Goal: Entertainment & Leisure: Consume media (video, audio)

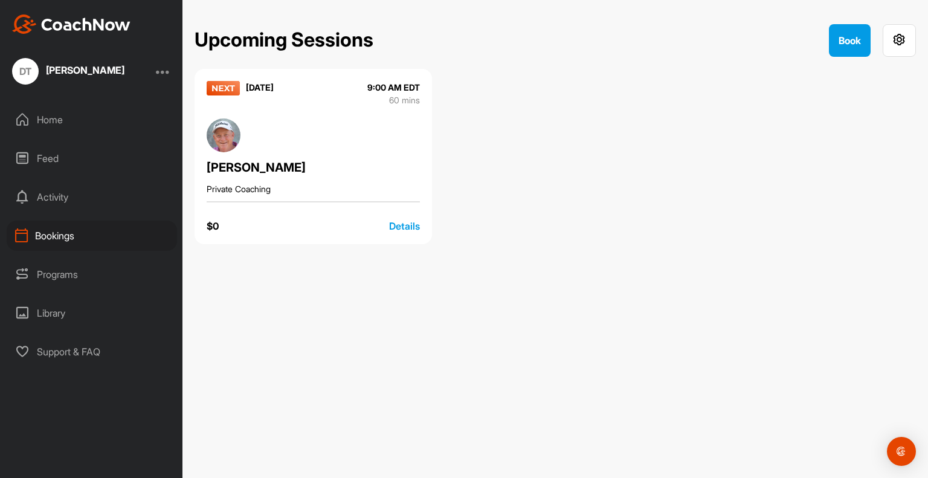
click at [57, 118] on div "Home" at bounding box center [92, 120] width 170 height 30
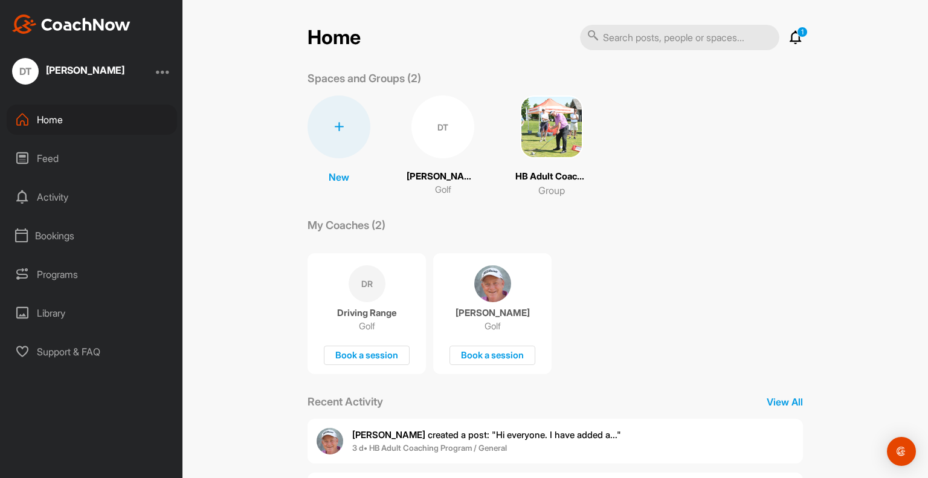
click at [87, 151] on div "Feed" at bounding box center [92, 158] width 170 height 30
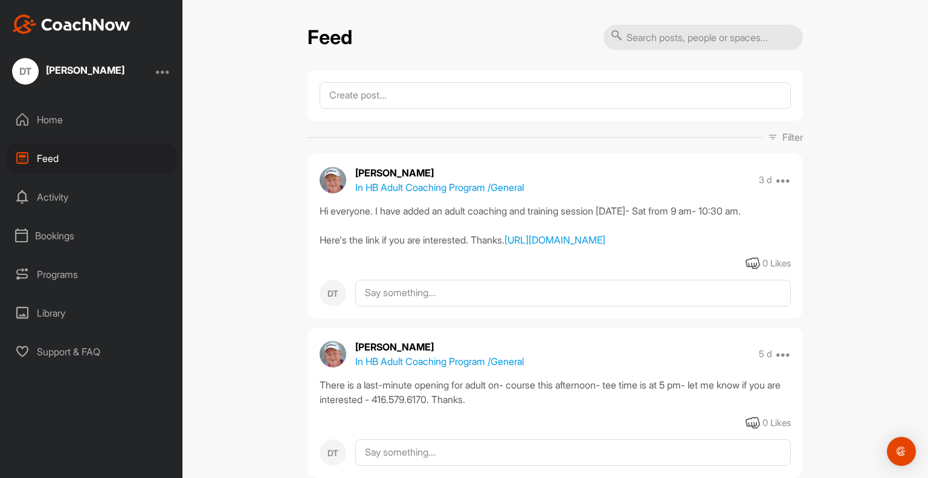
click at [76, 306] on div "Library" at bounding box center [92, 313] width 170 height 30
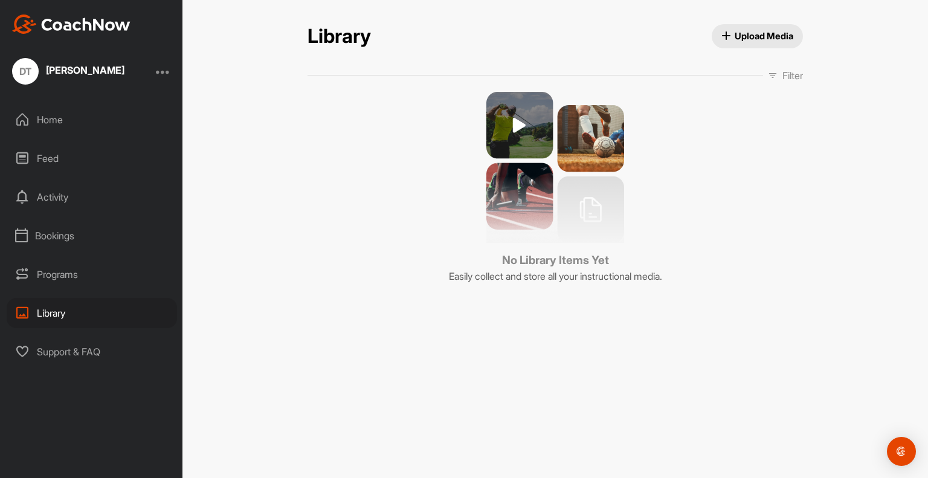
click at [51, 130] on div "Home" at bounding box center [92, 120] width 170 height 30
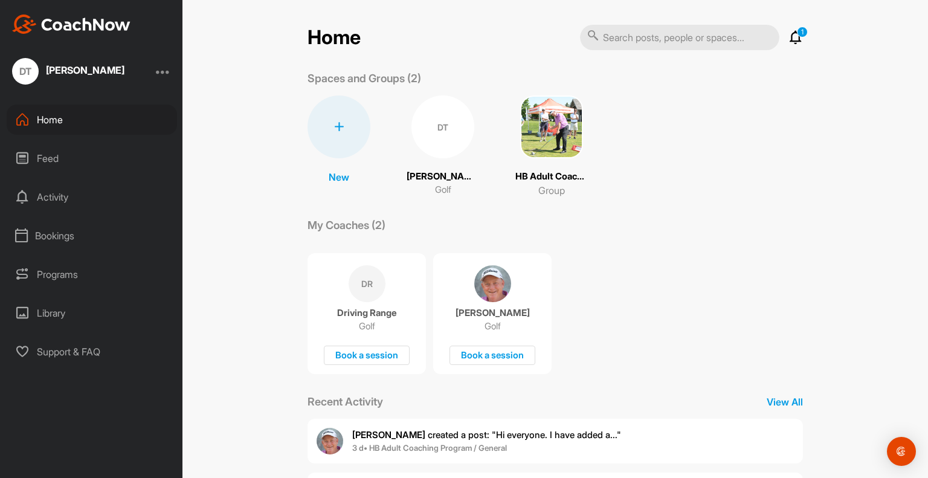
click at [797, 42] on icon at bounding box center [795, 37] width 14 height 14
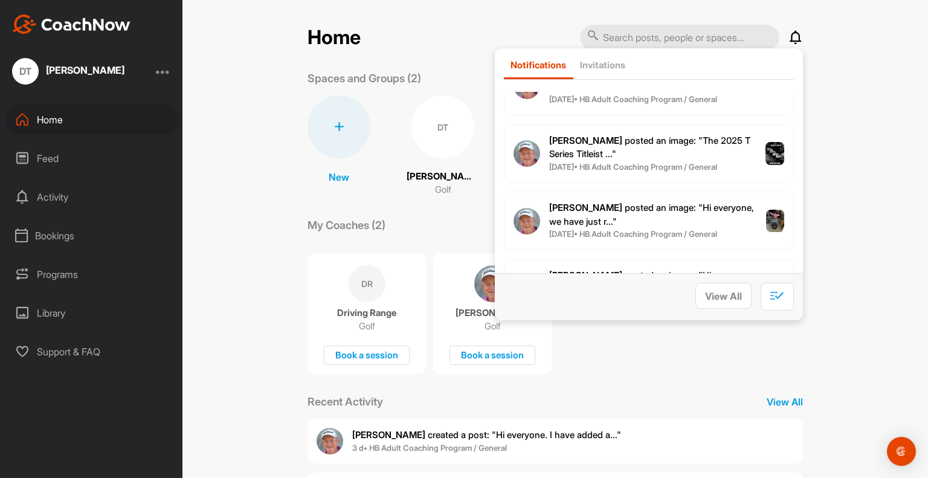
scroll to position [1565, 0]
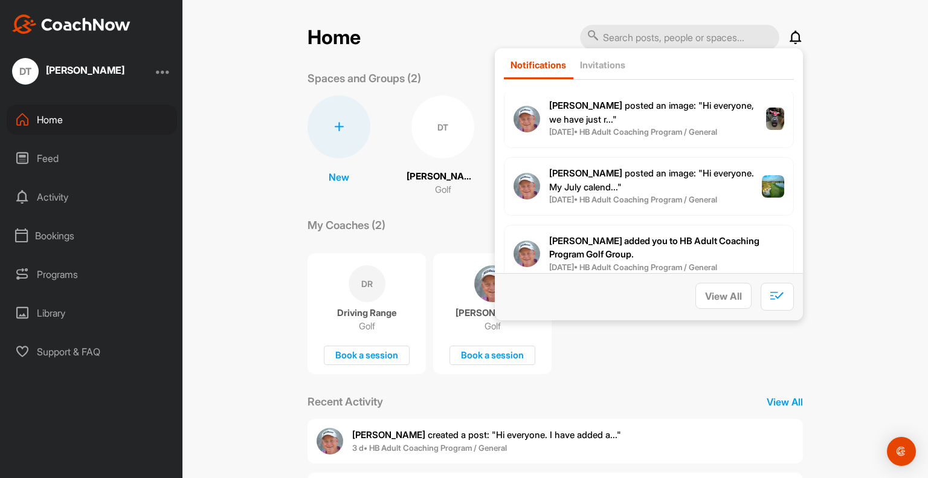
click at [827, 142] on div "Home Notifications Invitations This Week [PERSON_NAME] created a post : "Hi eve…" at bounding box center [554, 239] width 745 height 478
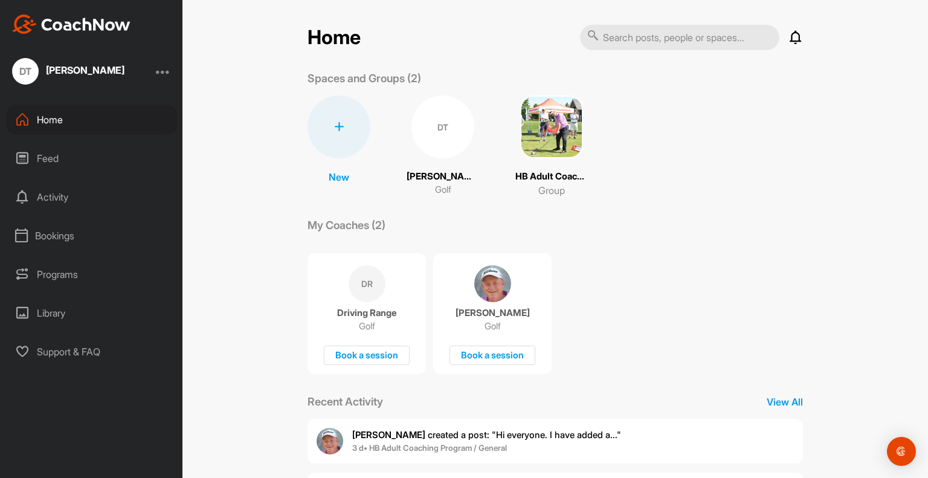
click at [48, 166] on div "Feed" at bounding box center [92, 158] width 170 height 30
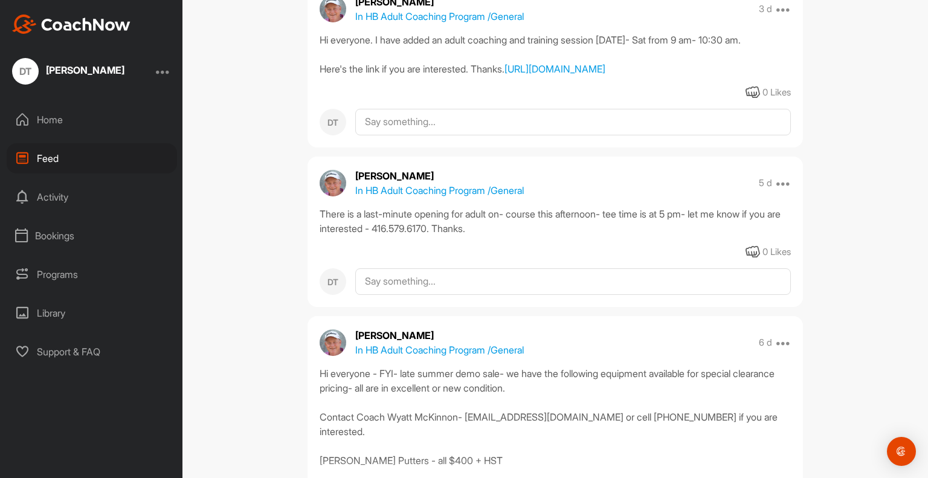
scroll to position [423, 0]
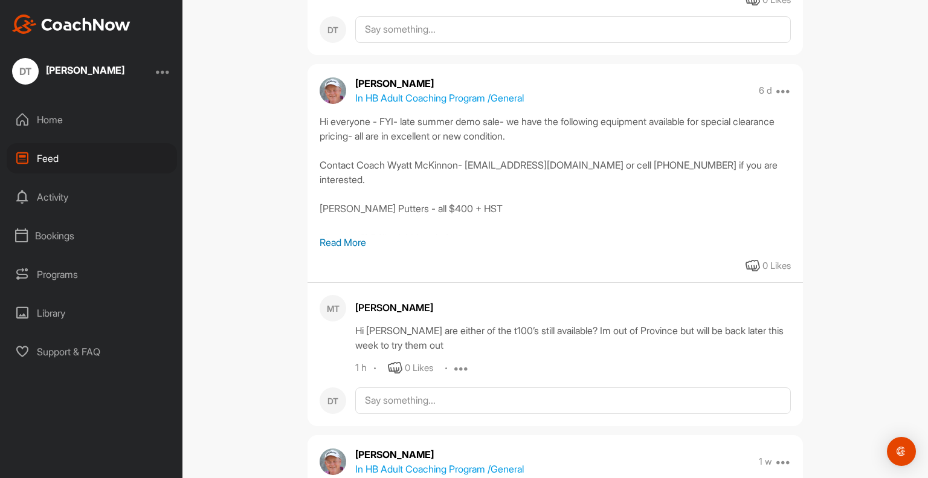
click at [55, 188] on div "Activity" at bounding box center [92, 197] width 170 height 30
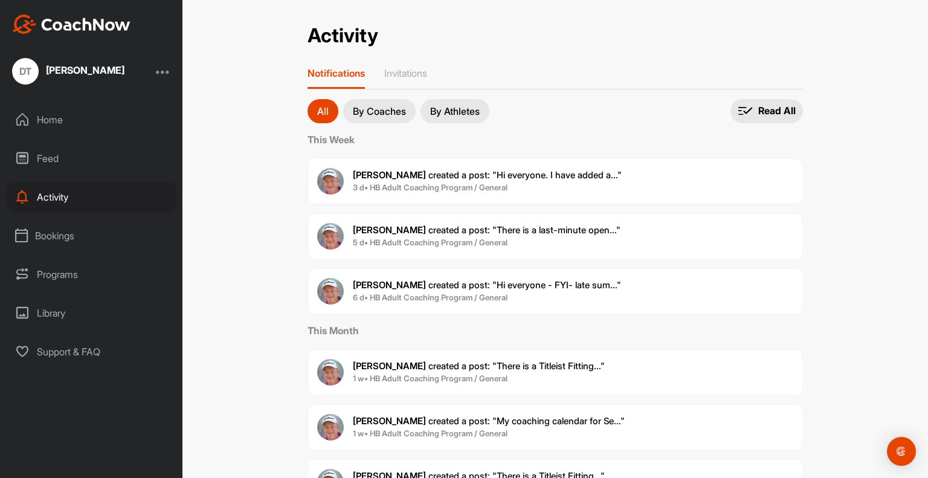
click at [382, 103] on button "By Coaches" at bounding box center [379, 111] width 72 height 24
click at [471, 110] on p "By Athletes" at bounding box center [455, 111] width 50 height 10
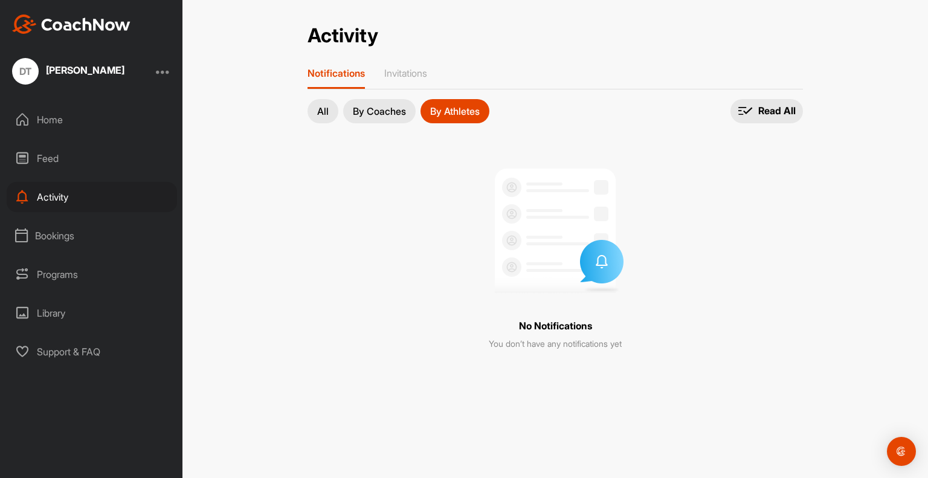
click at [323, 112] on p "All" at bounding box center [322, 111] width 11 height 10
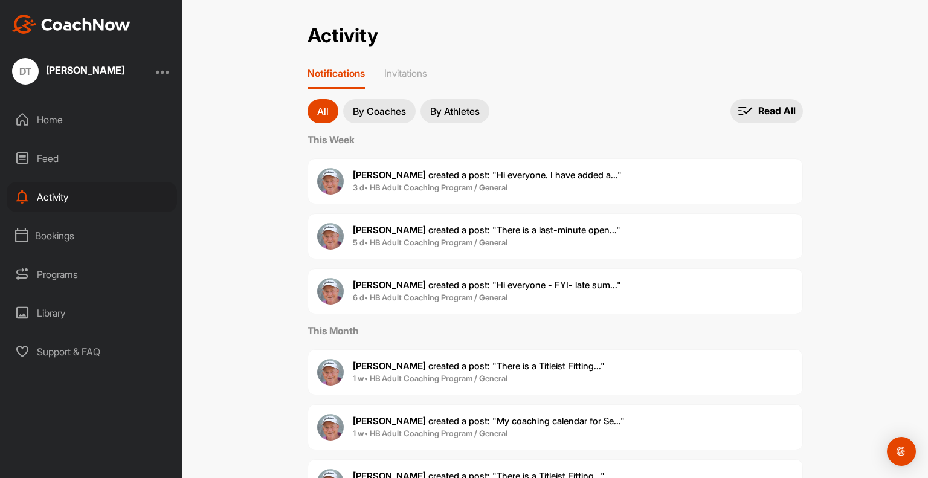
click at [70, 239] on div "Bookings" at bounding box center [92, 236] width 170 height 30
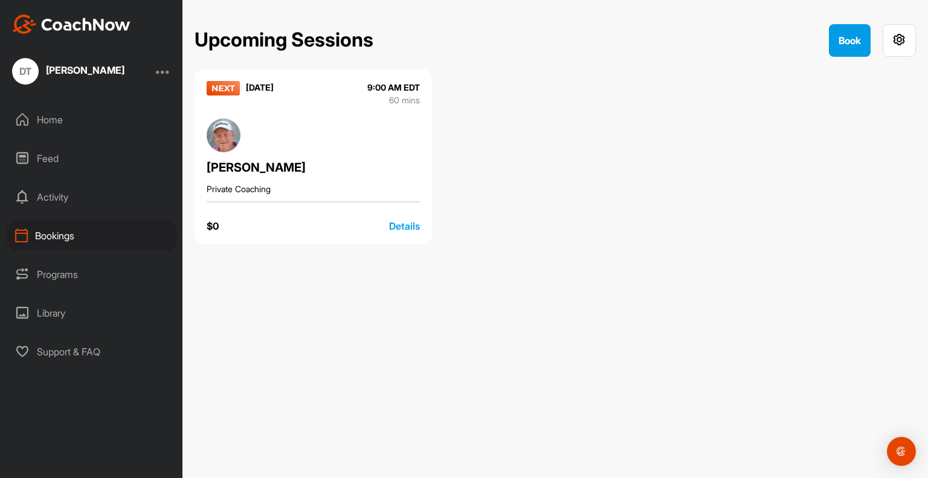
click at [80, 271] on div "Programs" at bounding box center [92, 274] width 170 height 30
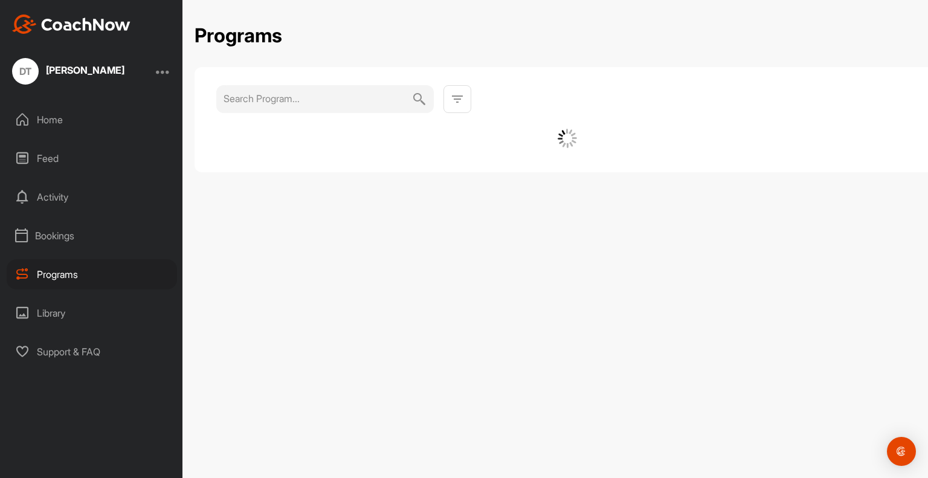
click at [72, 310] on div "Library" at bounding box center [92, 313] width 170 height 30
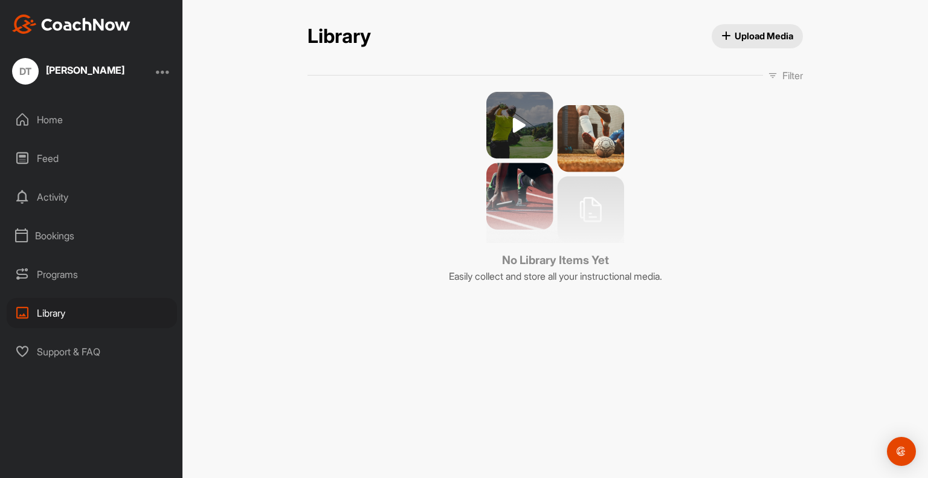
click at [56, 202] on div "Activity" at bounding box center [92, 197] width 170 height 30
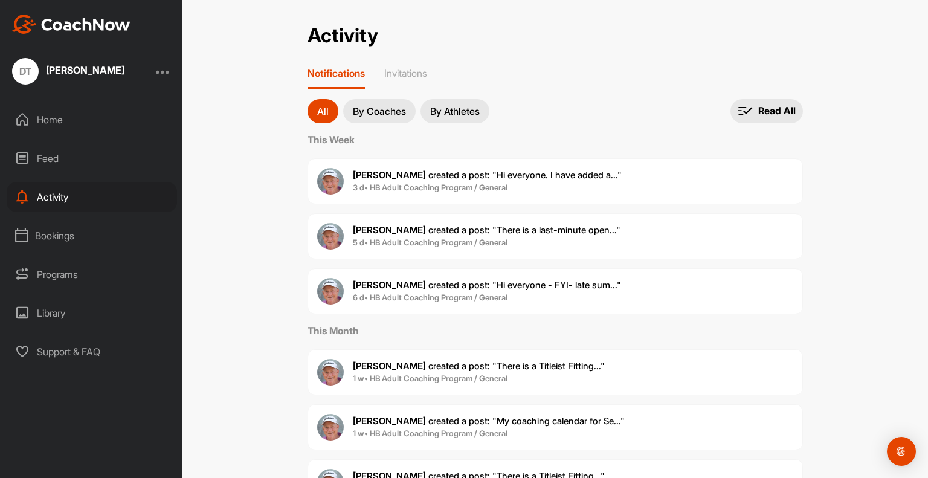
click at [50, 161] on div "Feed" at bounding box center [92, 158] width 170 height 30
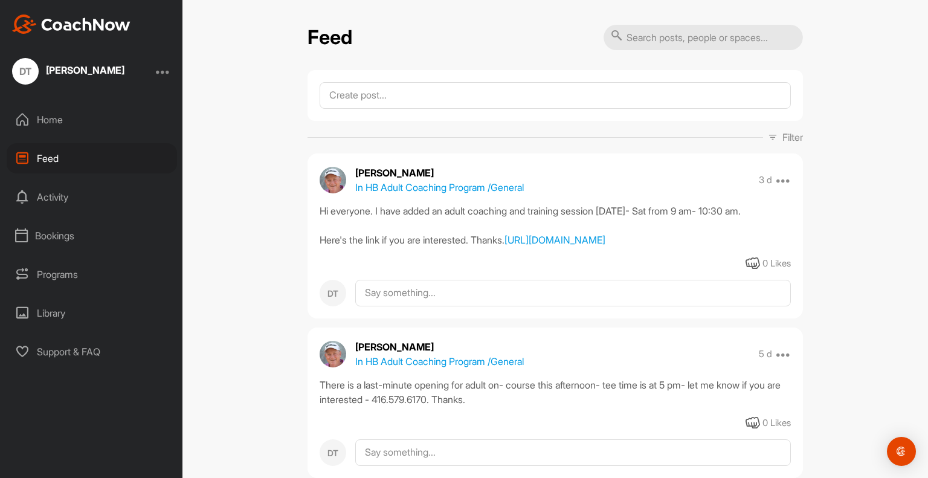
click at [68, 118] on div "Home" at bounding box center [92, 120] width 170 height 30
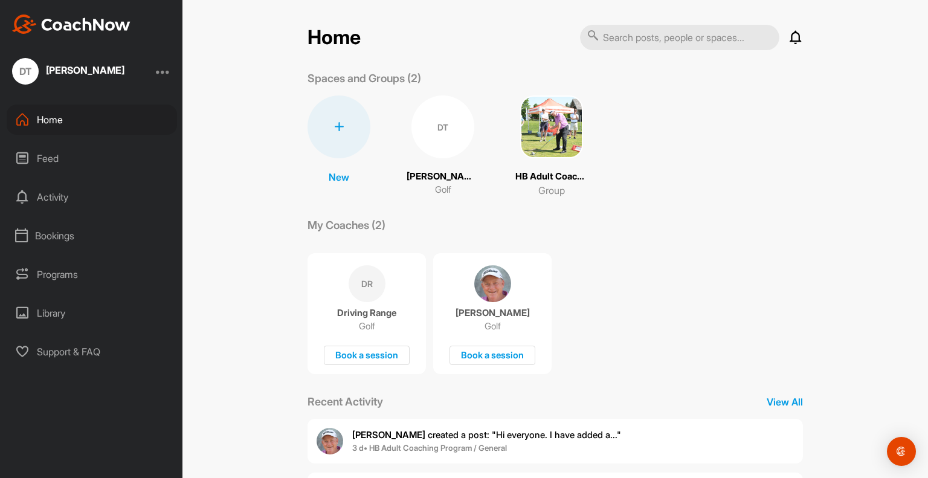
click at [68, 72] on div "[PERSON_NAME]" at bounding box center [85, 70] width 79 height 10
click at [46, 24] on img at bounding box center [71, 23] width 118 height 19
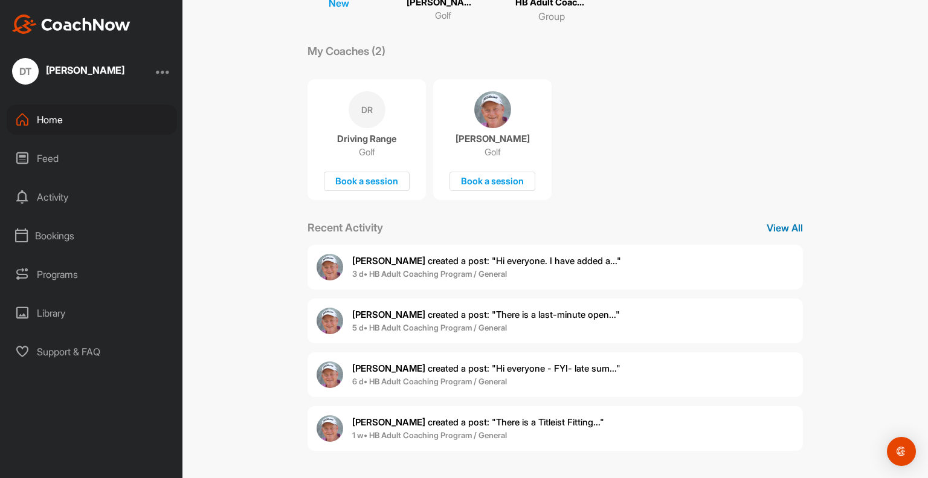
click at [782, 227] on p "View All" at bounding box center [785, 228] width 36 height 14
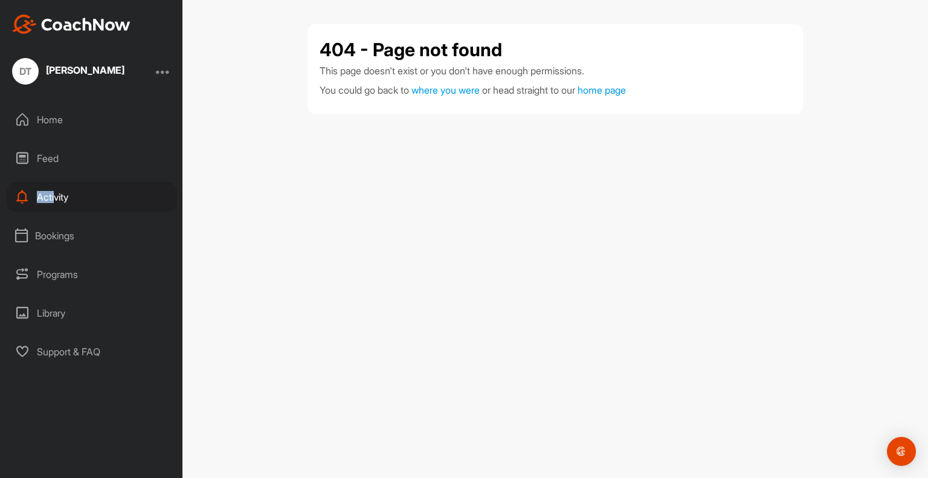
click at [53, 197] on div "Activity" at bounding box center [92, 197] width 170 height 30
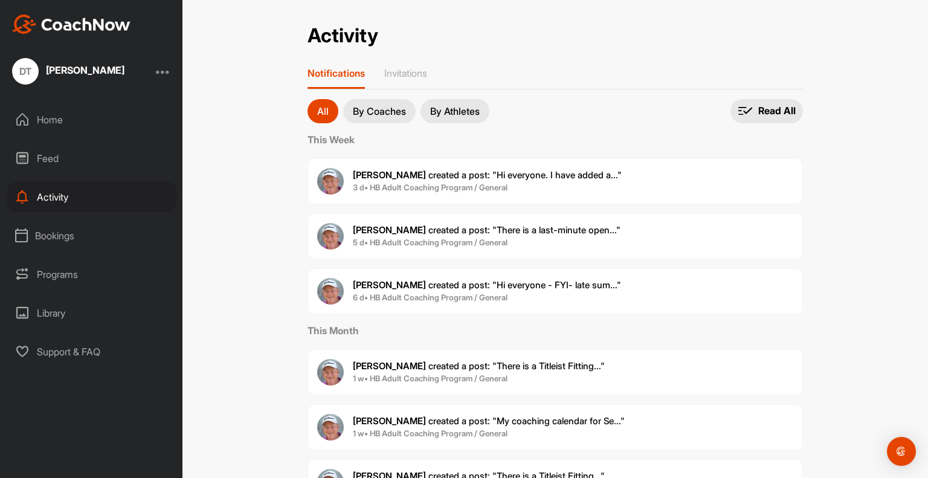
click at [48, 161] on div "Feed" at bounding box center [92, 158] width 170 height 30
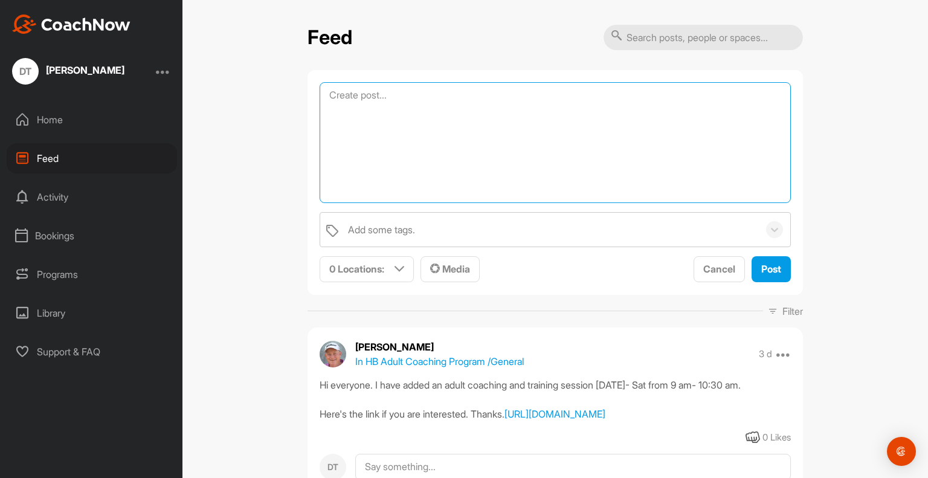
click at [439, 95] on textarea at bounding box center [555, 142] width 471 height 121
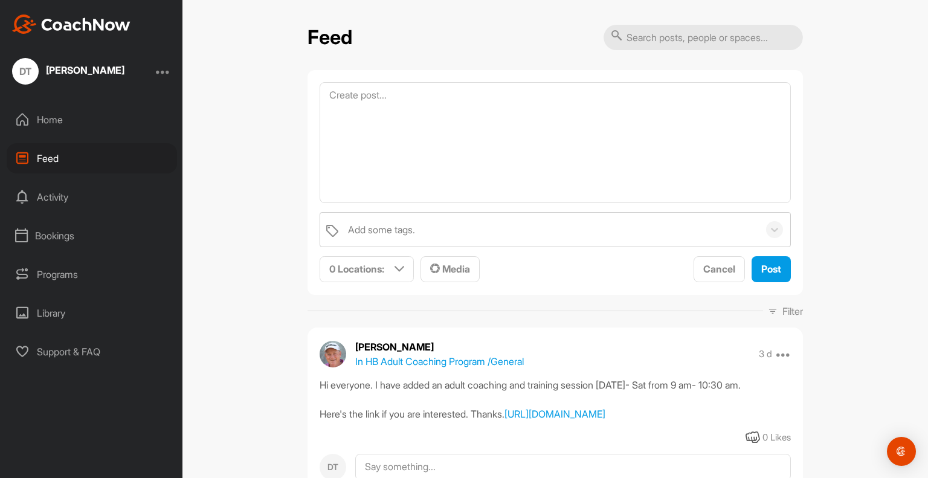
click at [232, 124] on div "Feed Add some tags. 0 Locations : Smart Lists Unanswered by me 15 days inactive…" at bounding box center [554, 239] width 745 height 478
click at [697, 47] on input "text" at bounding box center [703, 37] width 199 height 25
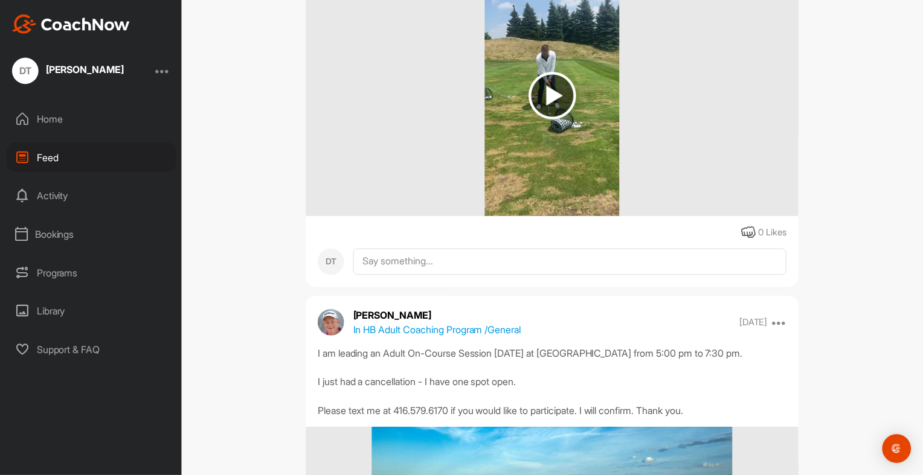
scroll to position [4652, 0]
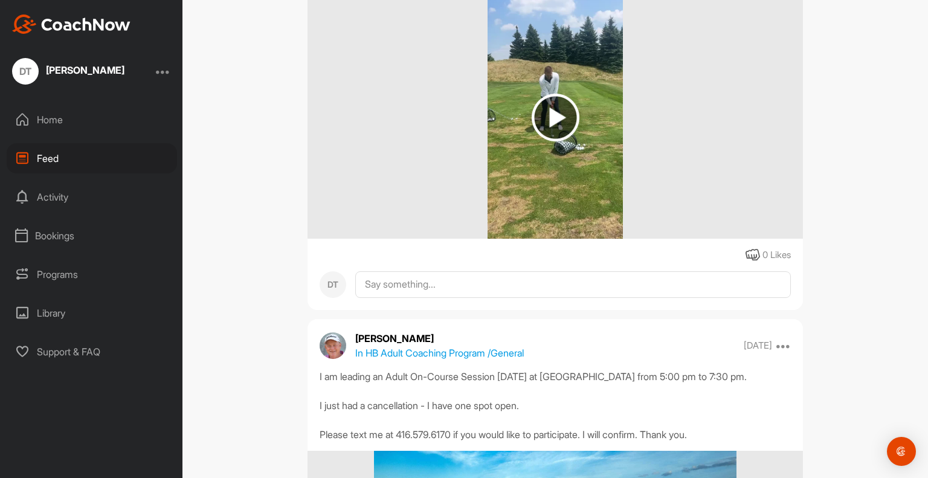
click at [546, 141] on img at bounding box center [556, 118] width 48 height 48
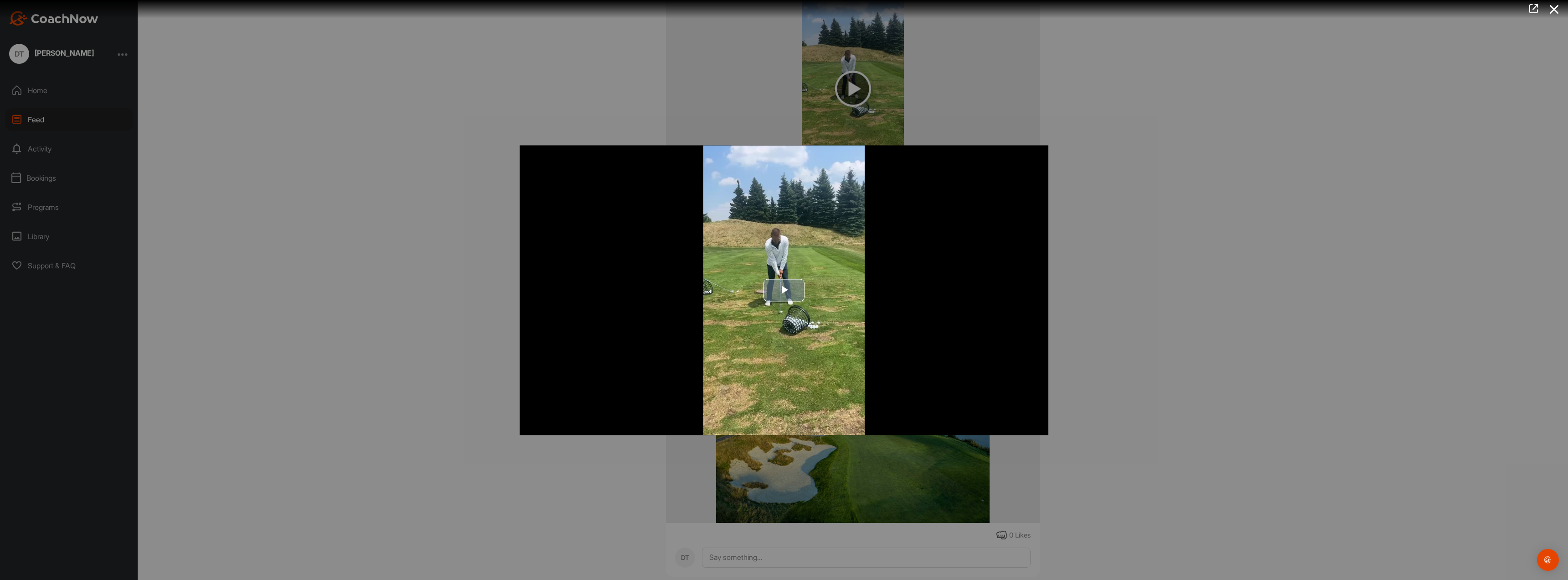
click at [699, 290] on span "Video Player" at bounding box center [784, 290] width 0 height 0
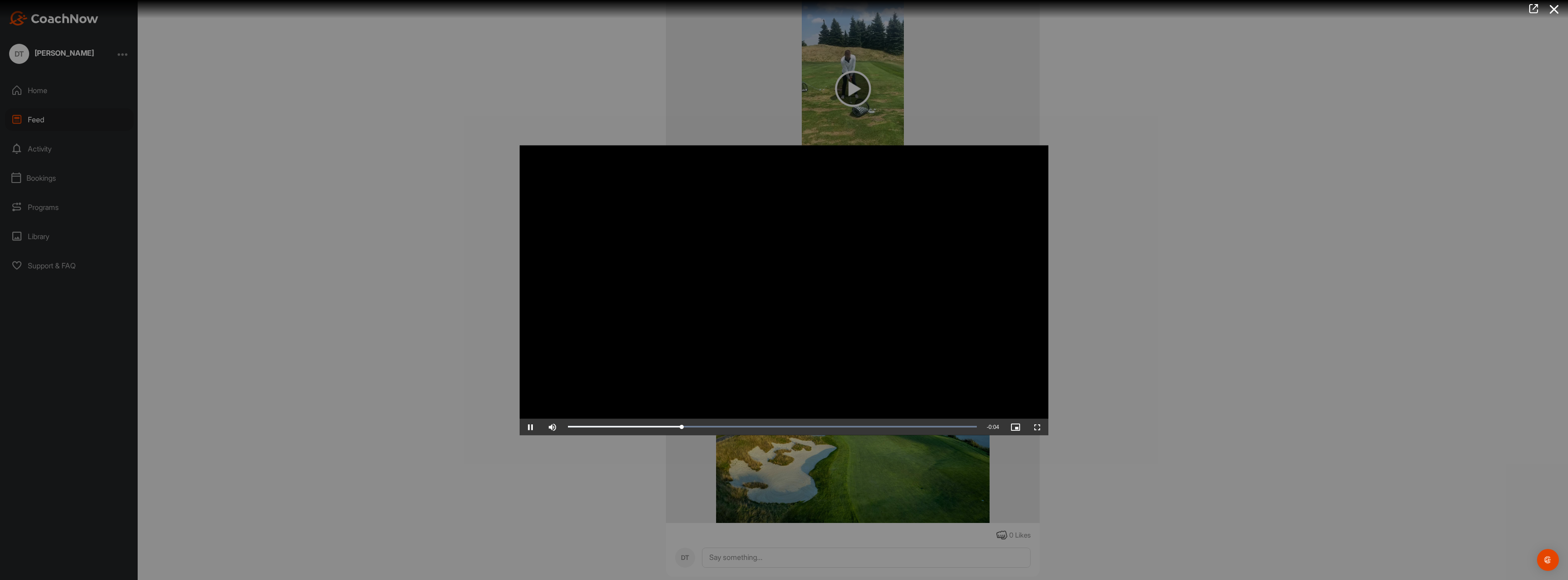
click at [699, 339] on video "Video Player" at bounding box center [784, 290] width 529 height 290
click at [699, 360] on span "Video Player" at bounding box center [1037, 427] width 22 height 0
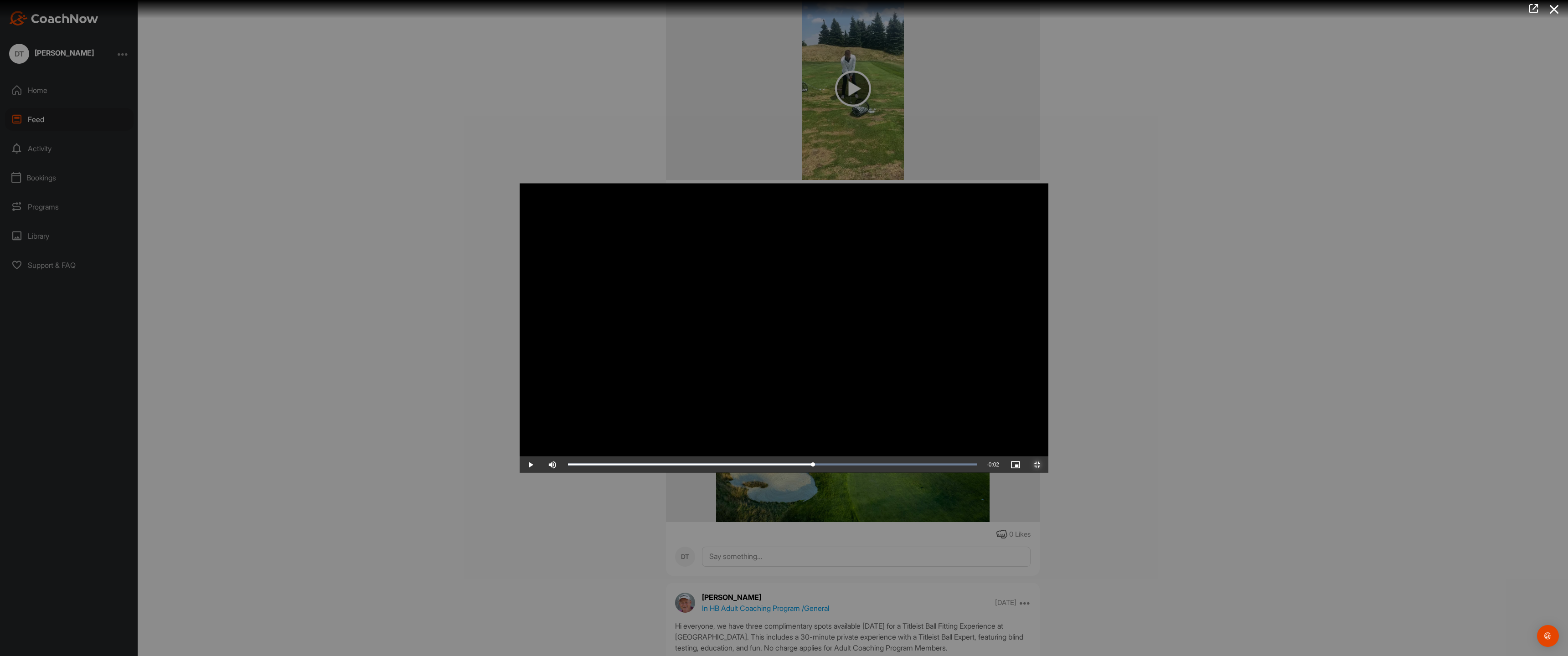
drag, startPoint x: 914, startPoint y: 645, endPoint x: 915, endPoint y: 627, distance: 18.0
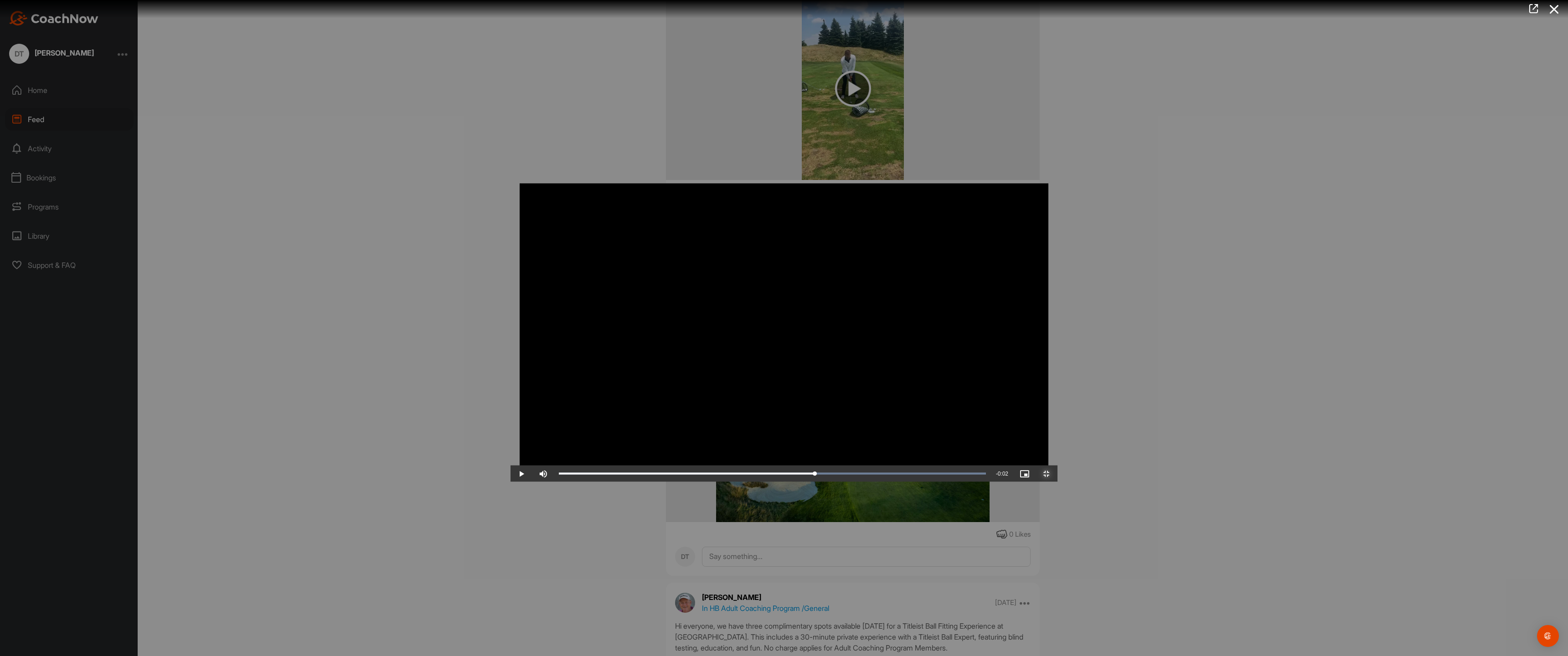
click at [699, 360] on div "Video Player is loading. Play Video Play Skip Backward Skip Forward Mute Curren…" at bounding box center [784, 328] width 547 height 308
drag, startPoint x: 915, startPoint y: 646, endPoint x: 1357, endPoint y: 625, distance: 442.5
click at [699, 360] on div "Video Player is loading. Play Video Play Skip Backward Skip Forward Mute Curren…" at bounding box center [784, 328] width 547 height 308
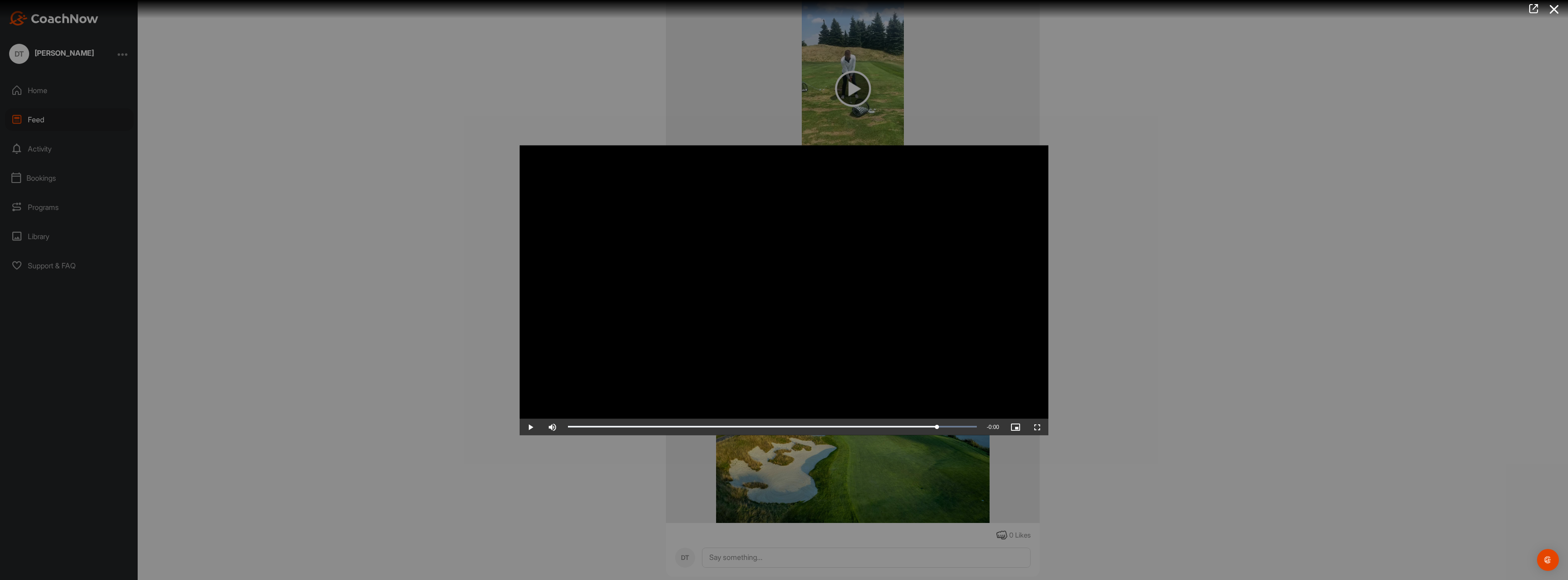
click at [699, 360] on div at bounding box center [784, 290] width 1568 height 580
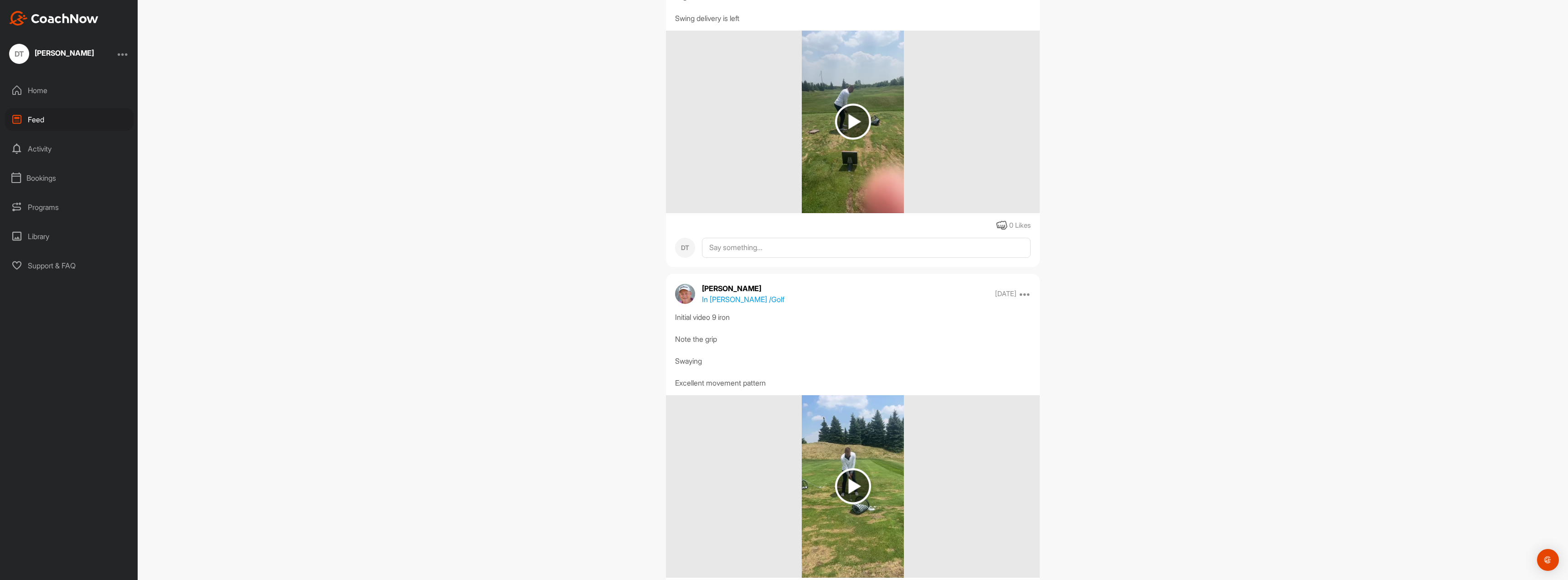
scroll to position [2966, 0]
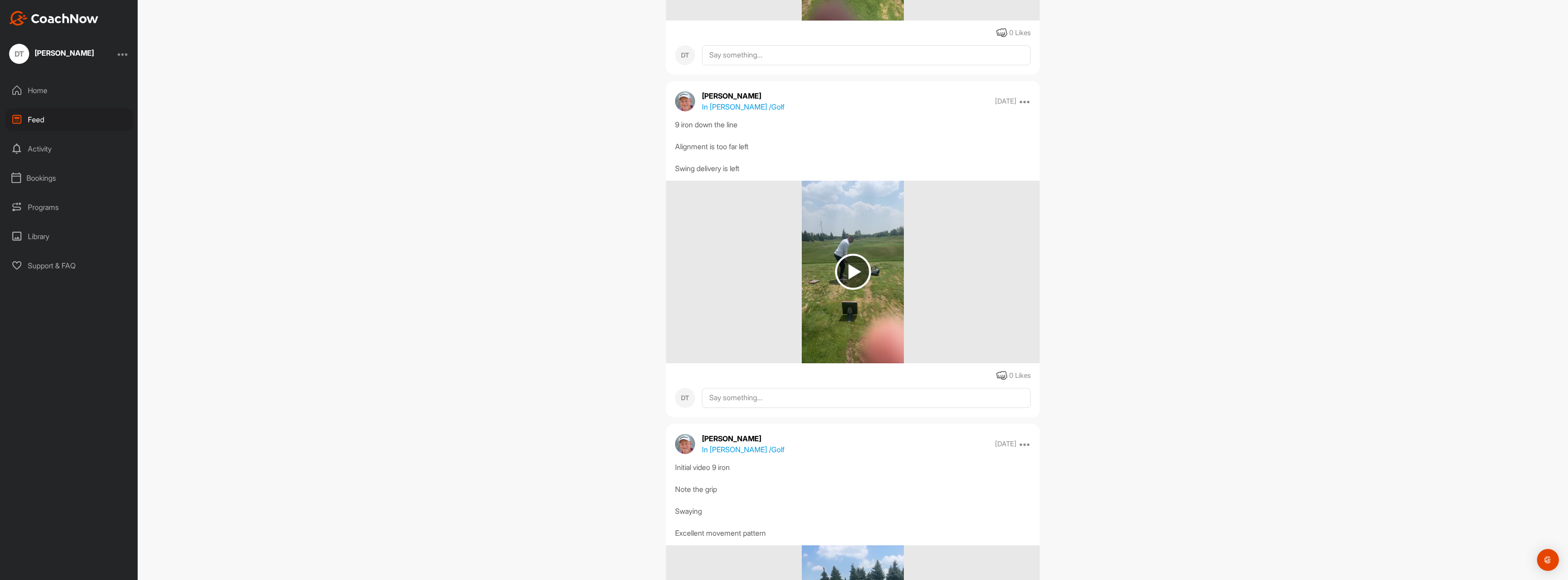
click at [699, 290] on img at bounding box center [853, 272] width 36 height 36
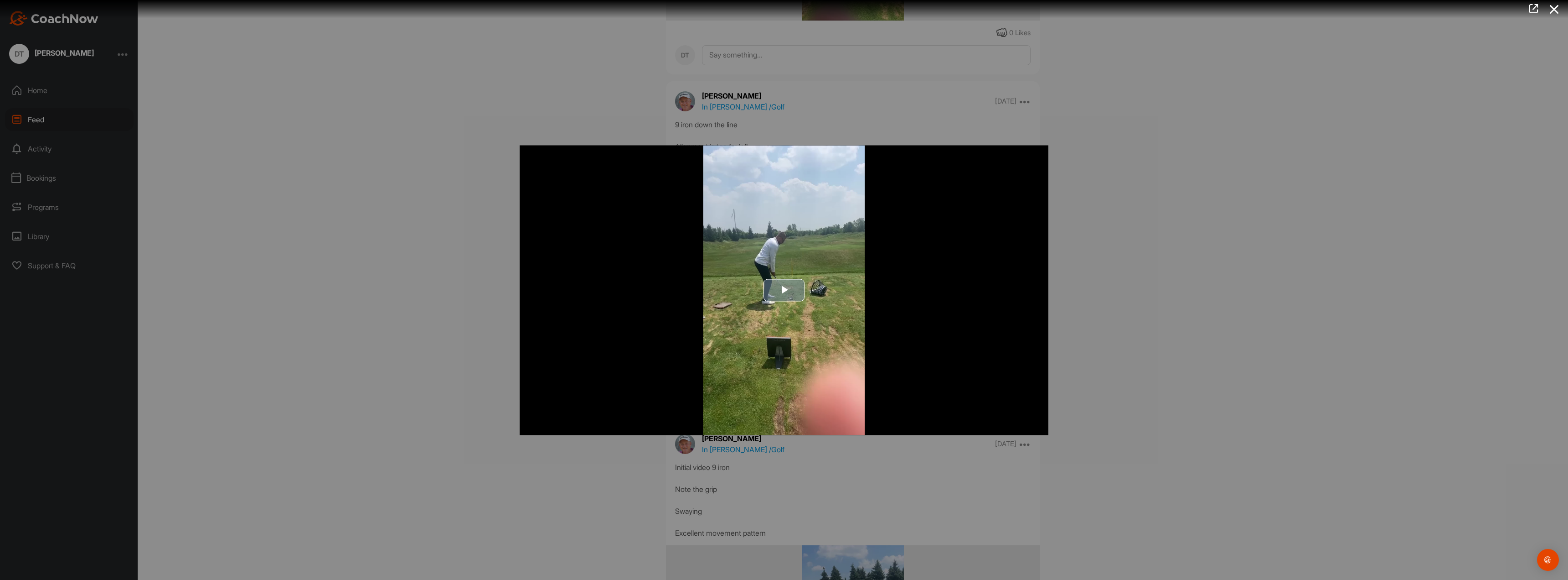
click at [699, 290] on span "Video Player" at bounding box center [784, 290] width 0 height 0
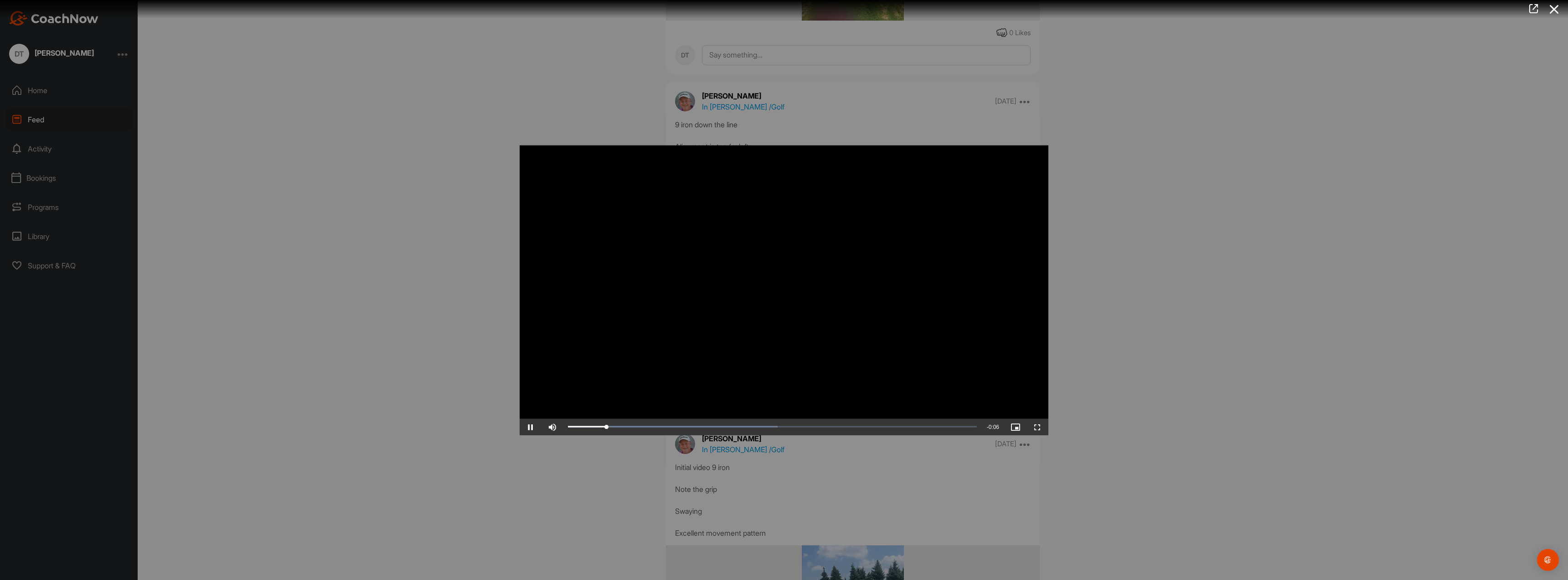
click at [699, 360] on video "Video Player" at bounding box center [784, 290] width 529 height 290
click at [699, 360] on span "Video Player" at bounding box center [1037, 427] width 22 height 0
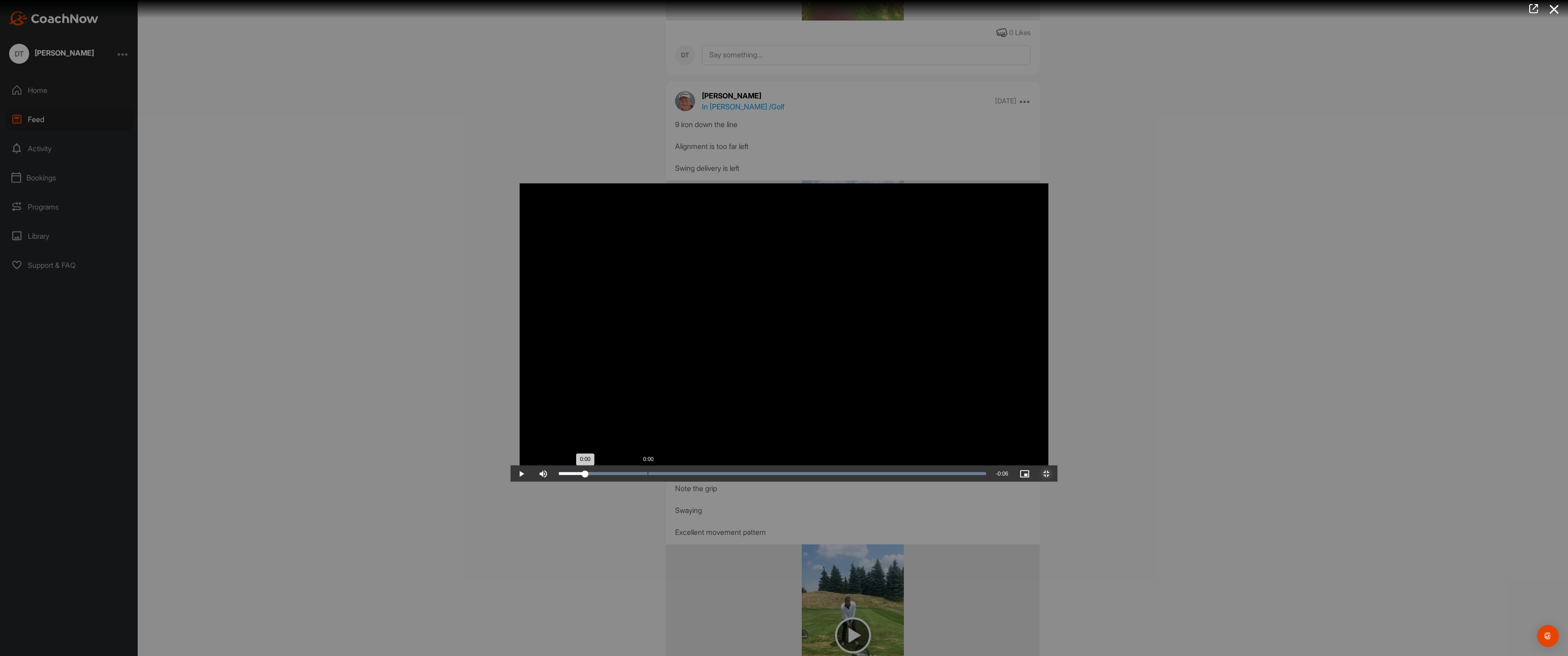
drag, startPoint x: 242, startPoint y: 645, endPoint x: 137, endPoint y: 648, distance: 105.0
click at [559, 360] on div "0:00" at bounding box center [572, 474] width 26 height 3
drag, startPoint x: 139, startPoint y: 647, endPoint x: 1441, endPoint y: 526, distance: 1307.6
click at [699, 360] on div "Video Player is loading. Play Video Play Skip Backward Skip Forward Mute Curren…" at bounding box center [784, 328] width 547 height 308
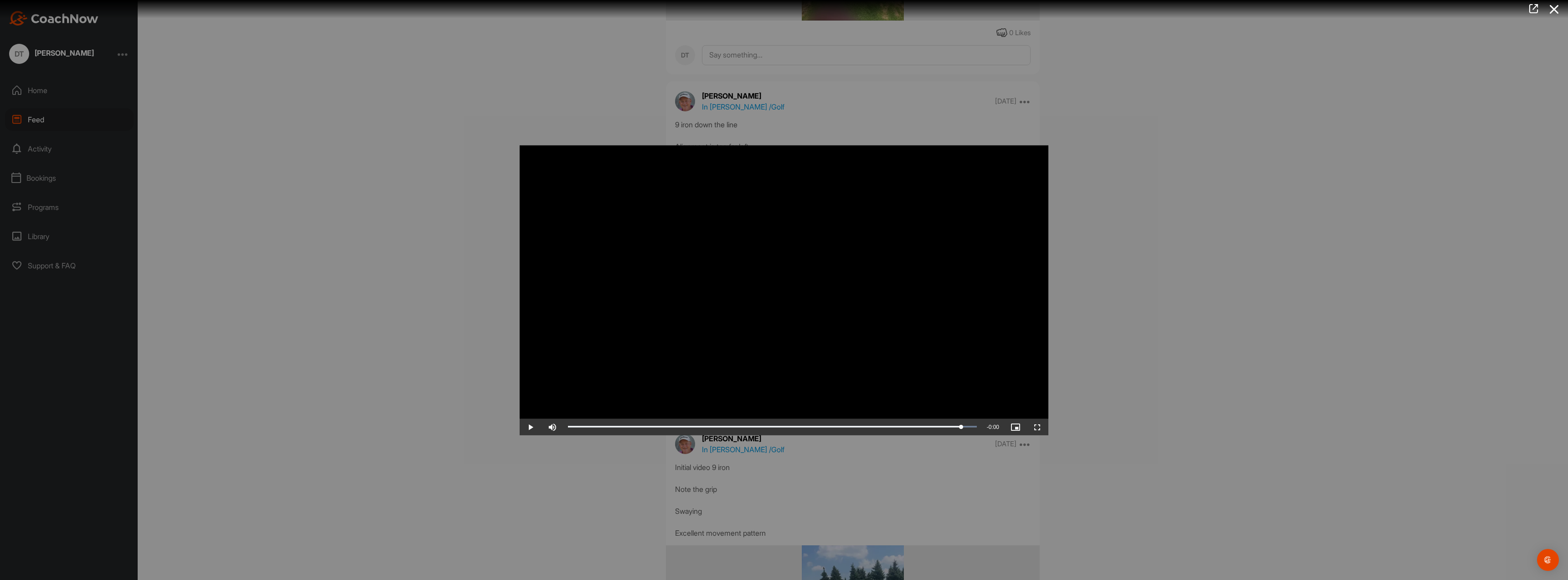
click at [699, 221] on div at bounding box center [784, 290] width 1568 height 580
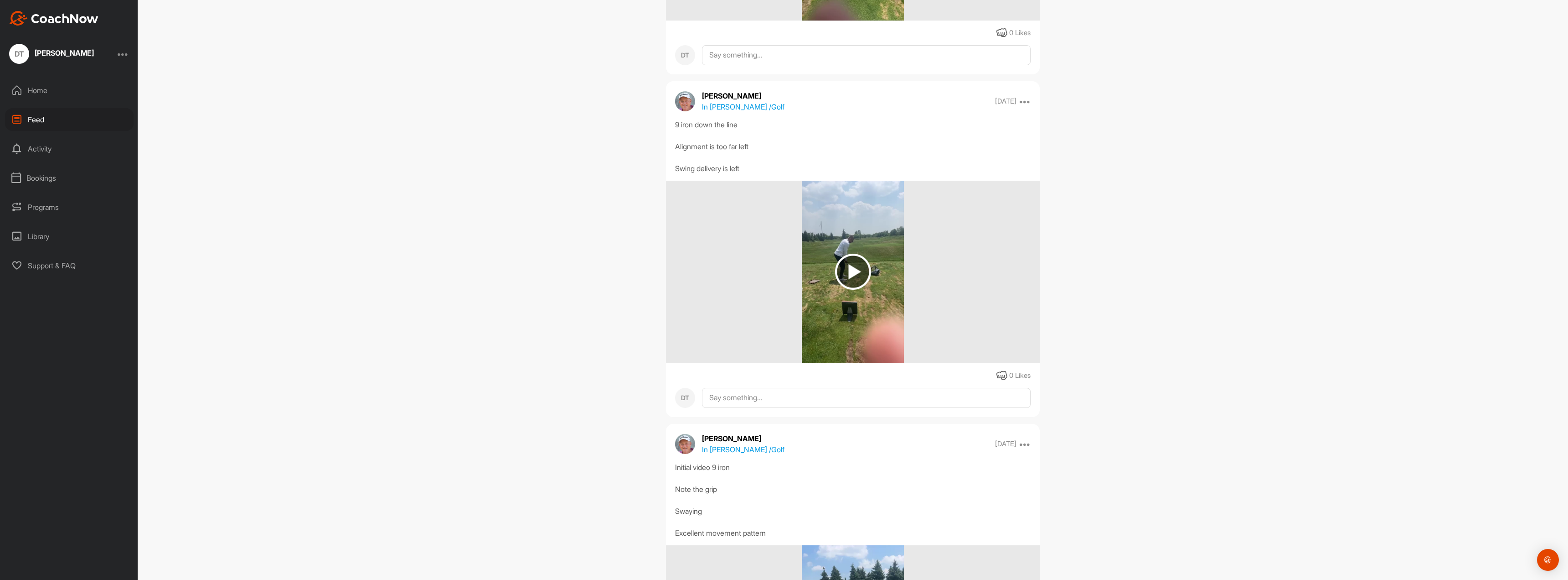
scroll to position [2783, 0]
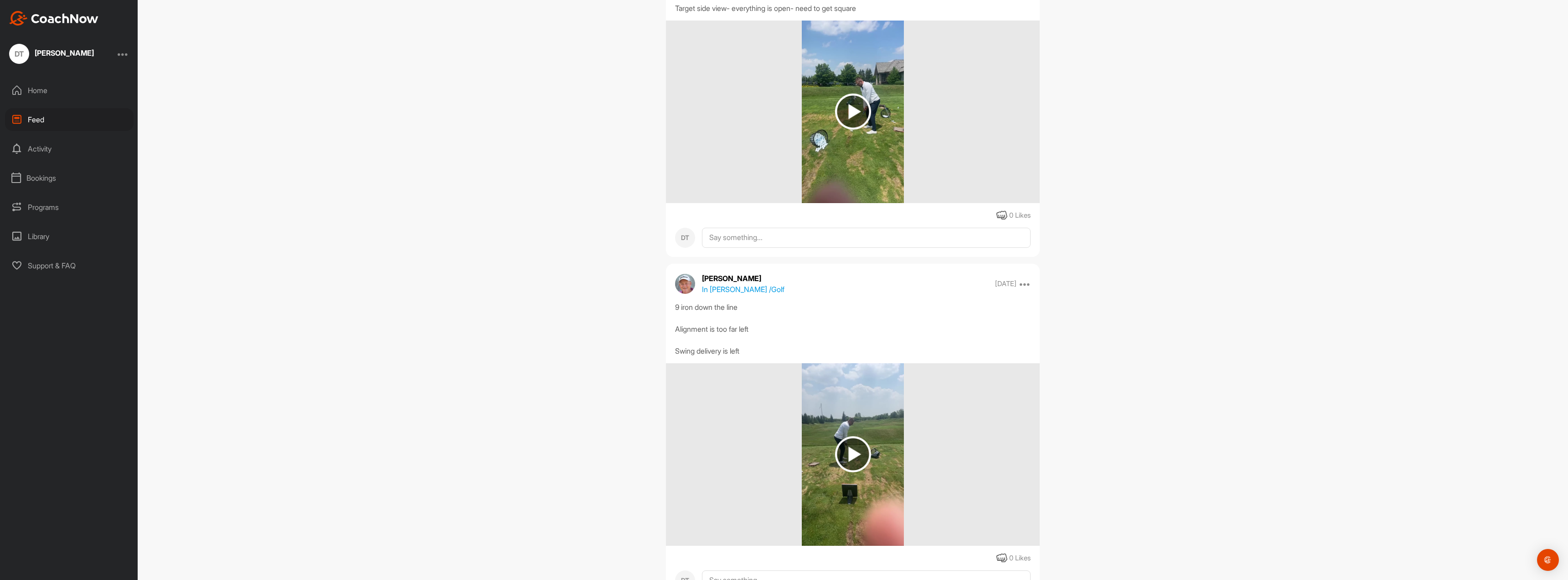
click at [699, 130] on img at bounding box center [853, 112] width 36 height 36
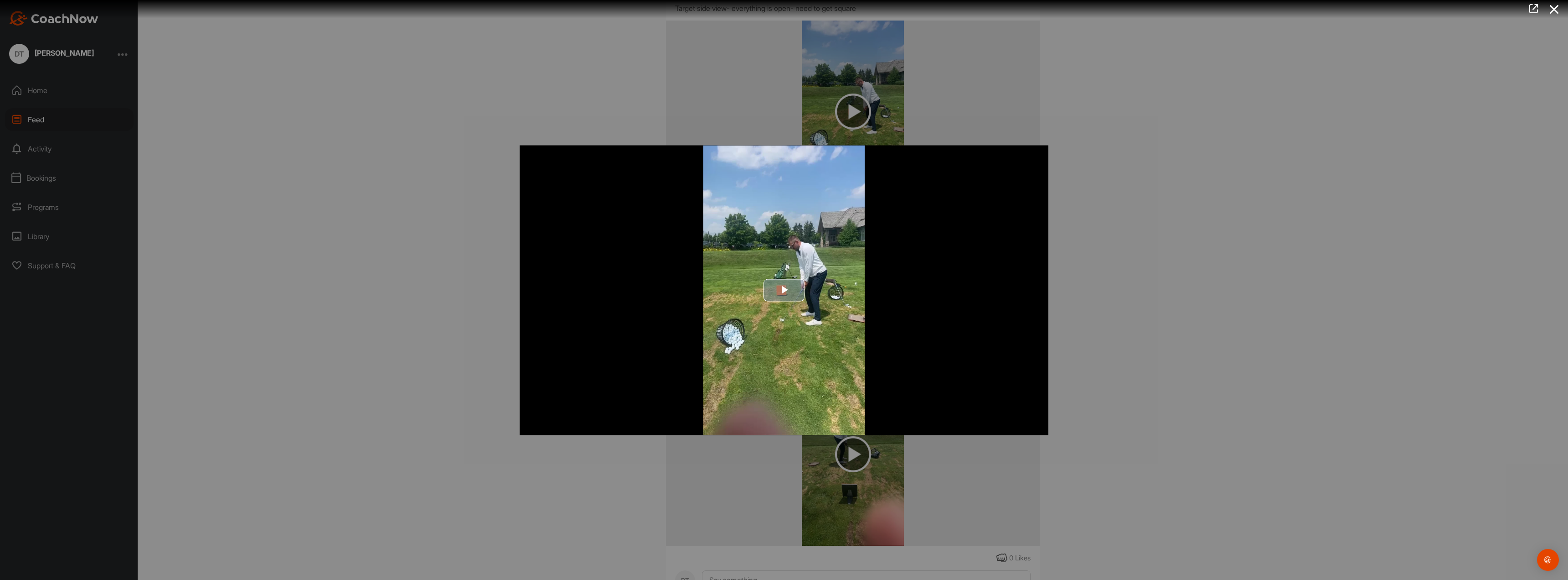
click at [699, 290] on span "Video Player" at bounding box center [784, 290] width 0 height 0
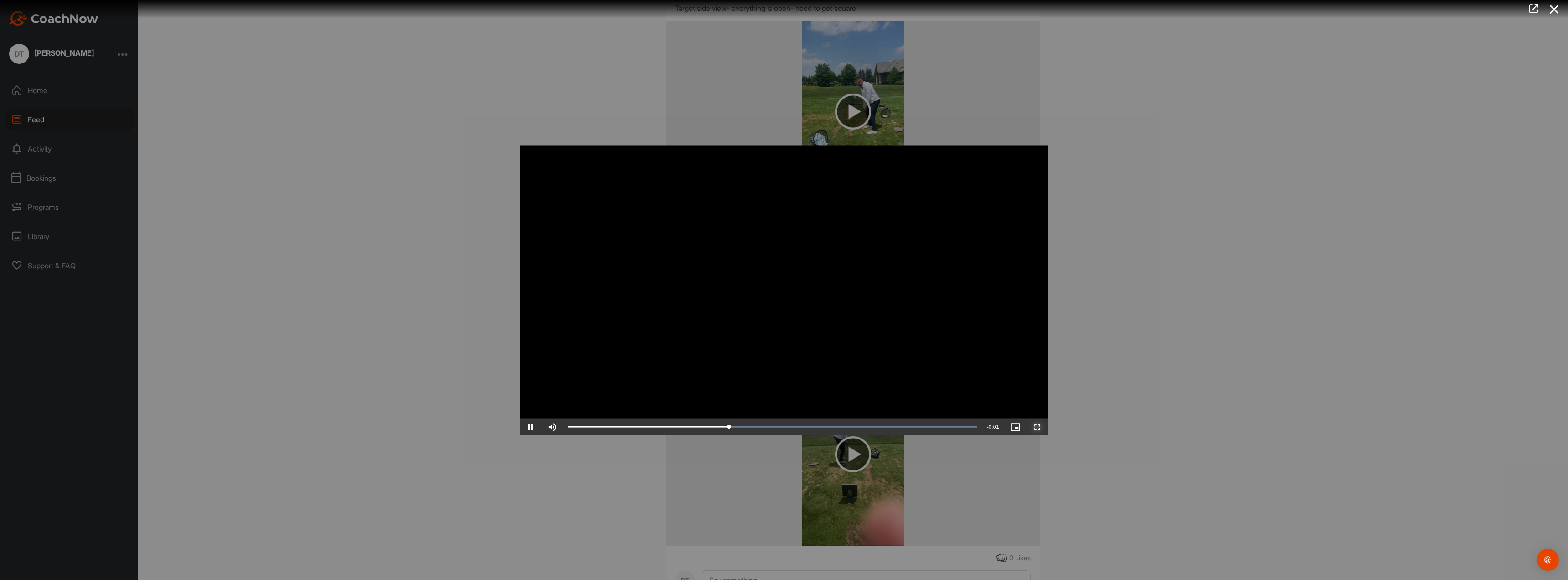
click at [699, 360] on span "Video Player" at bounding box center [1037, 427] width 22 height 0
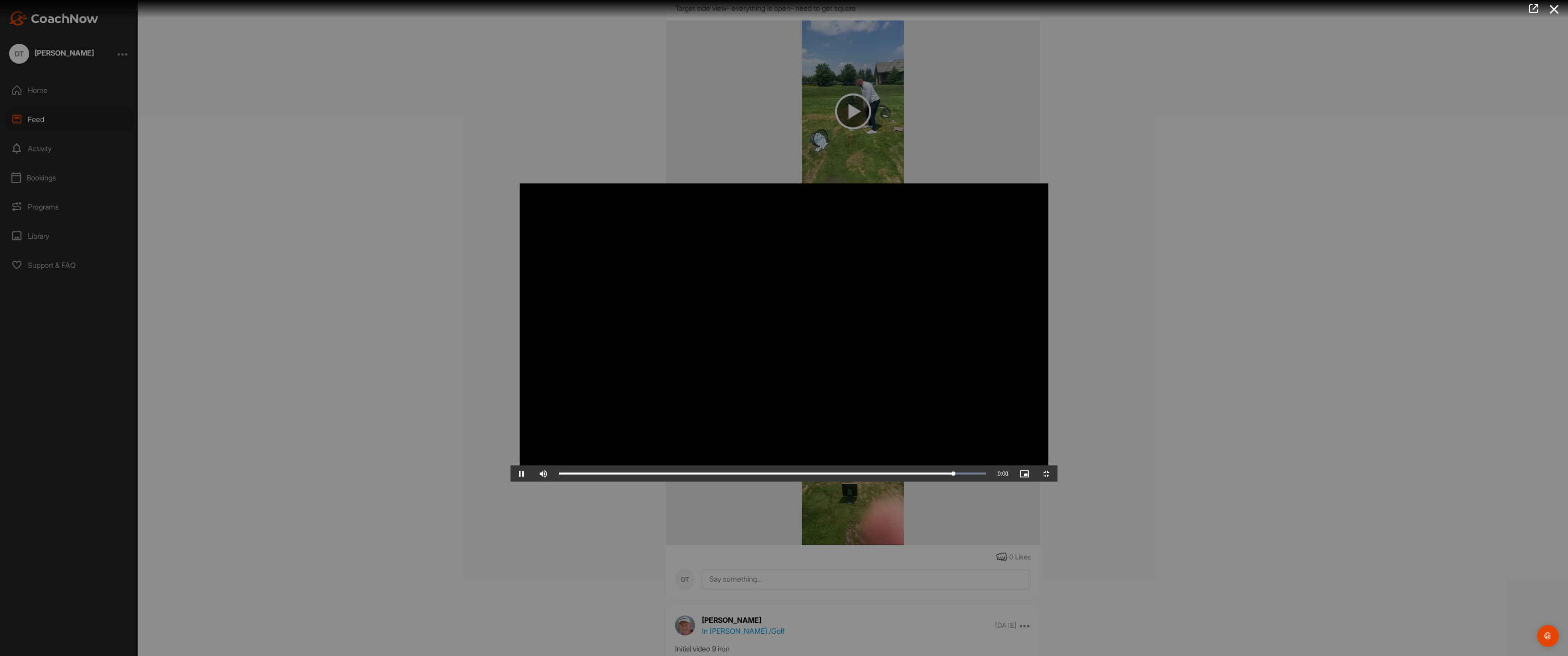
click at [699, 360] on video "Video Player" at bounding box center [784, 328] width 547 height 308
click at [511, 360] on span "Video Player" at bounding box center [521, 474] width 22 height 0
drag, startPoint x: 488, startPoint y: 646, endPoint x: 1059, endPoint y: 638, distance: 571.1
click at [699, 360] on div "Video Player is loading. Play Video Play Skip Backward Skip Forward Mute 0% Cur…" at bounding box center [784, 328] width 547 height 308
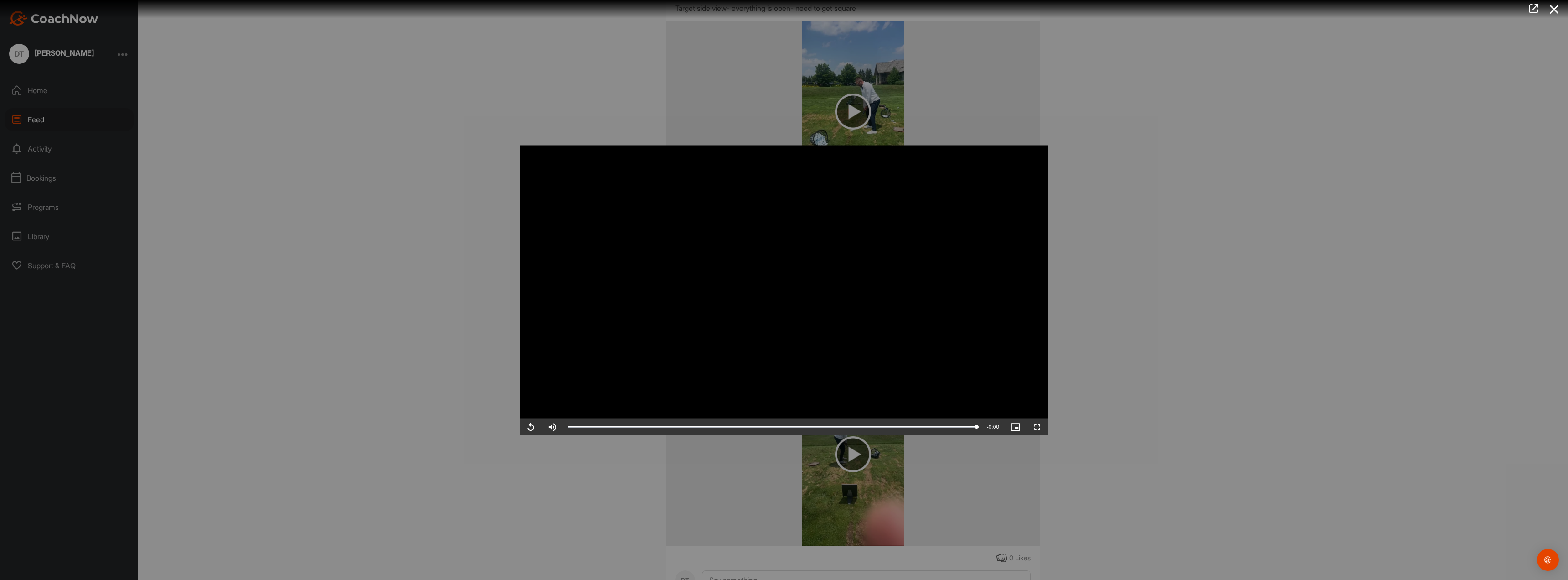
click at [351, 301] on div at bounding box center [784, 290] width 1568 height 580
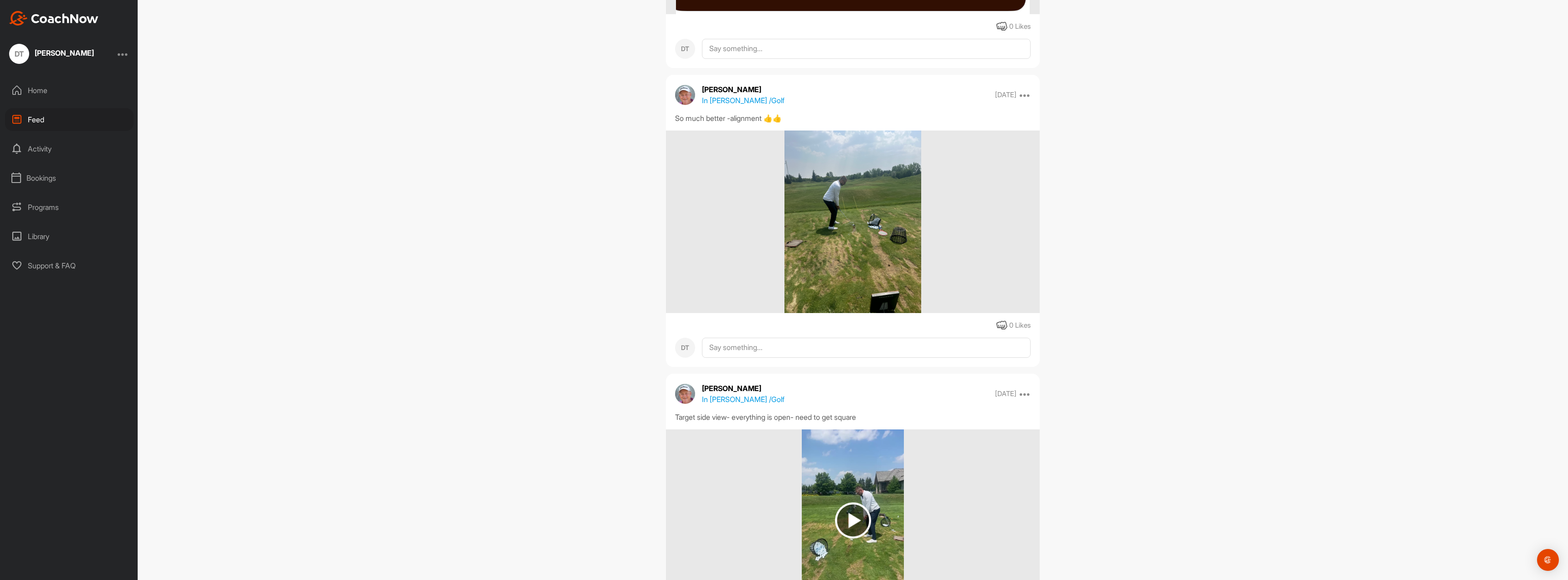
scroll to position [2372, 0]
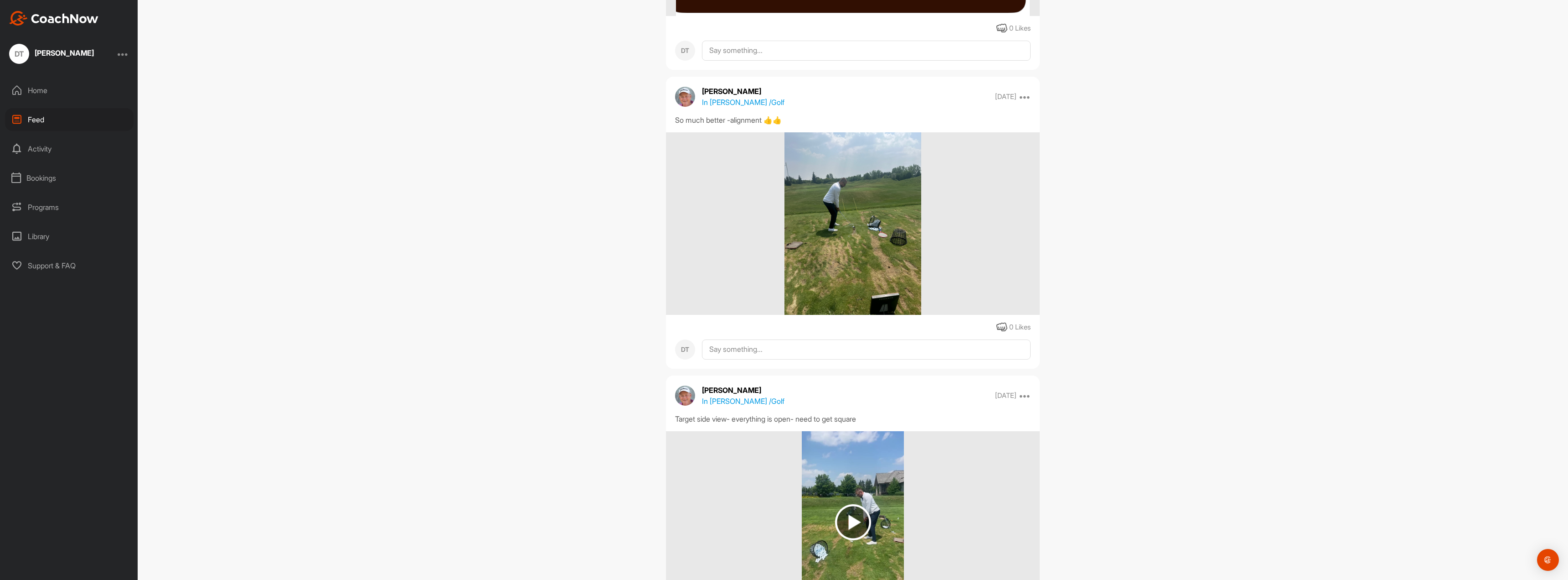
click at [699, 298] on img at bounding box center [853, 224] width 137 height 183
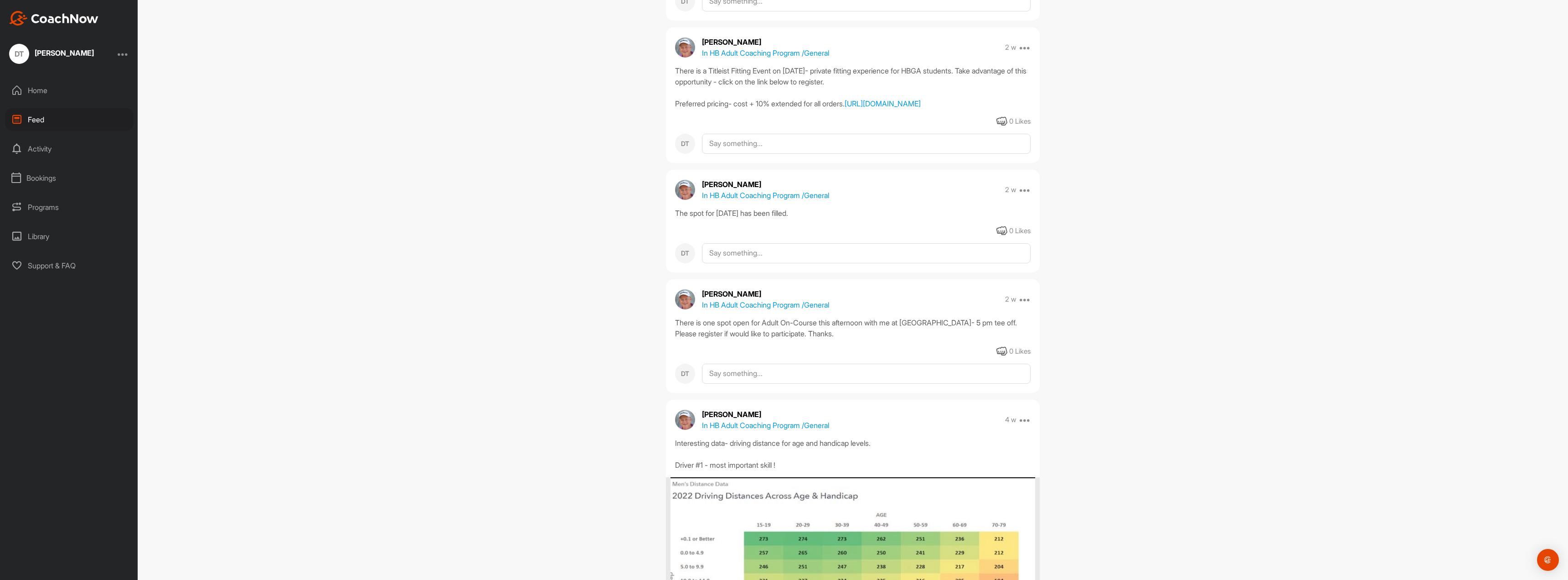
scroll to position [867, 0]
